Goal: Information Seeking & Learning: Learn about a topic

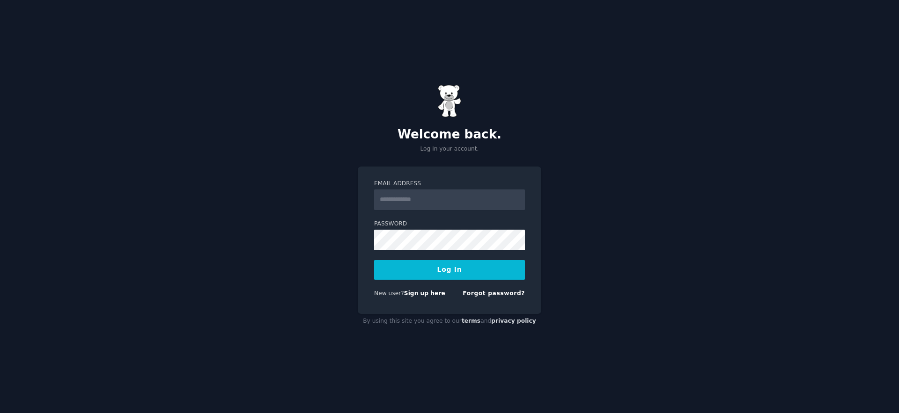
click at [411, 206] on input "Email Address" at bounding box center [449, 200] width 151 height 21
type input "**********"
click at [435, 275] on button "Log In" at bounding box center [449, 270] width 151 height 20
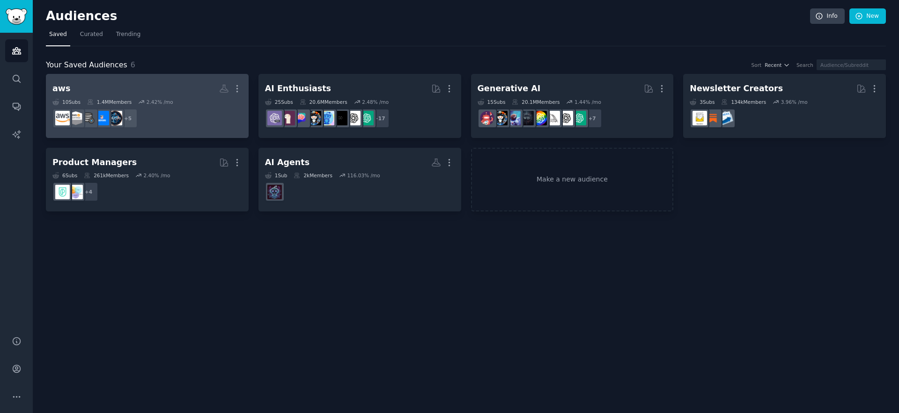
click at [100, 81] on h2 "aws More" at bounding box center [147, 89] width 190 height 16
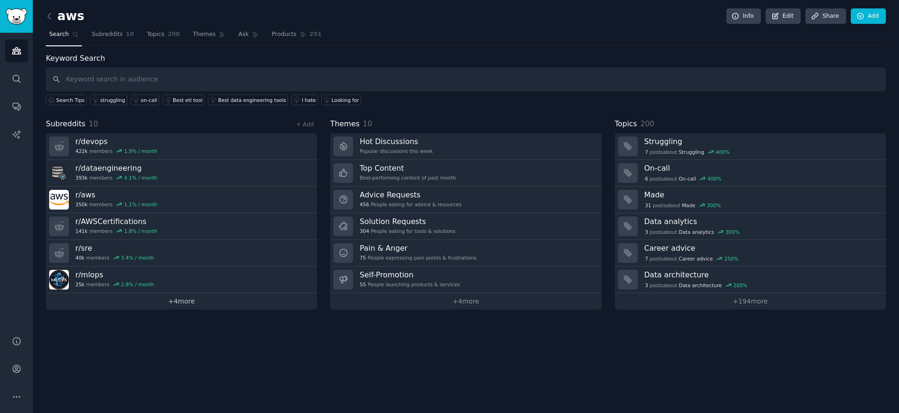
click at [187, 300] on link "+ 4 more" at bounding box center [181, 302] width 271 height 16
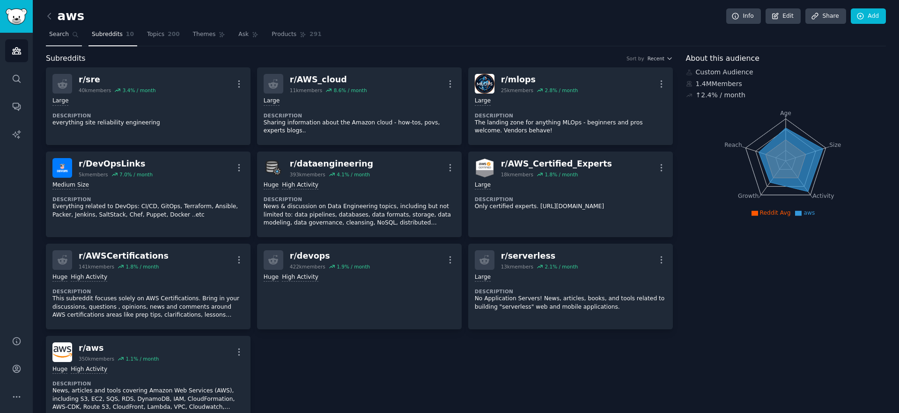
click at [62, 30] on span "Search" at bounding box center [59, 34] width 20 height 8
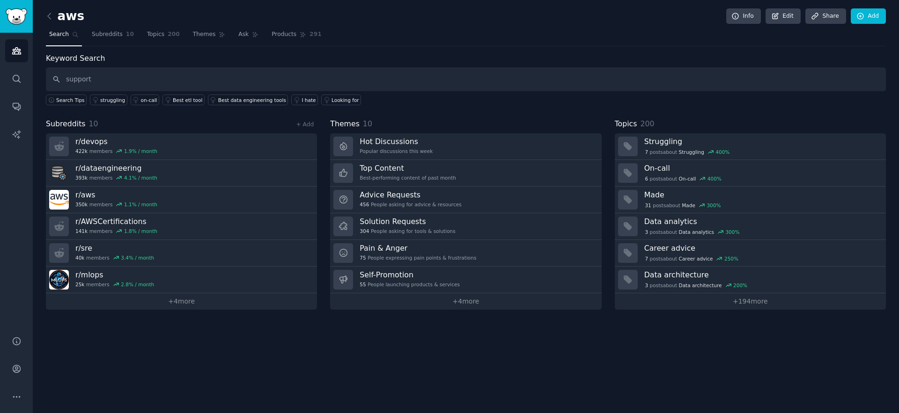
type input "support"
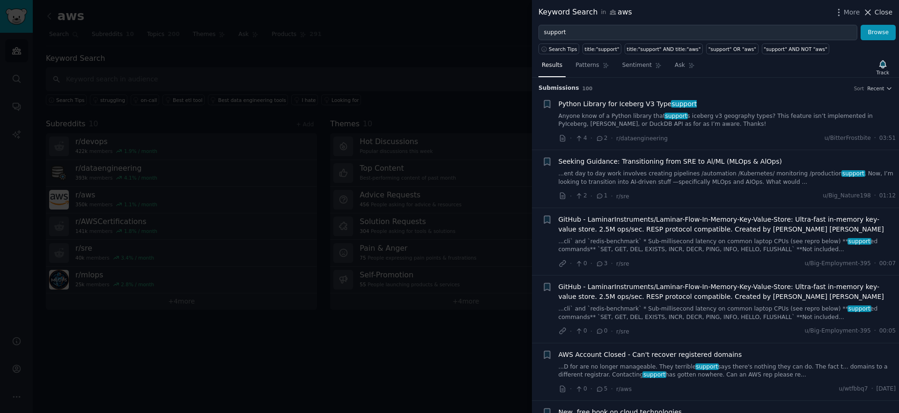
click at [870, 7] on icon at bounding box center [868, 12] width 10 height 10
